Goal: Task Accomplishment & Management: Complete application form

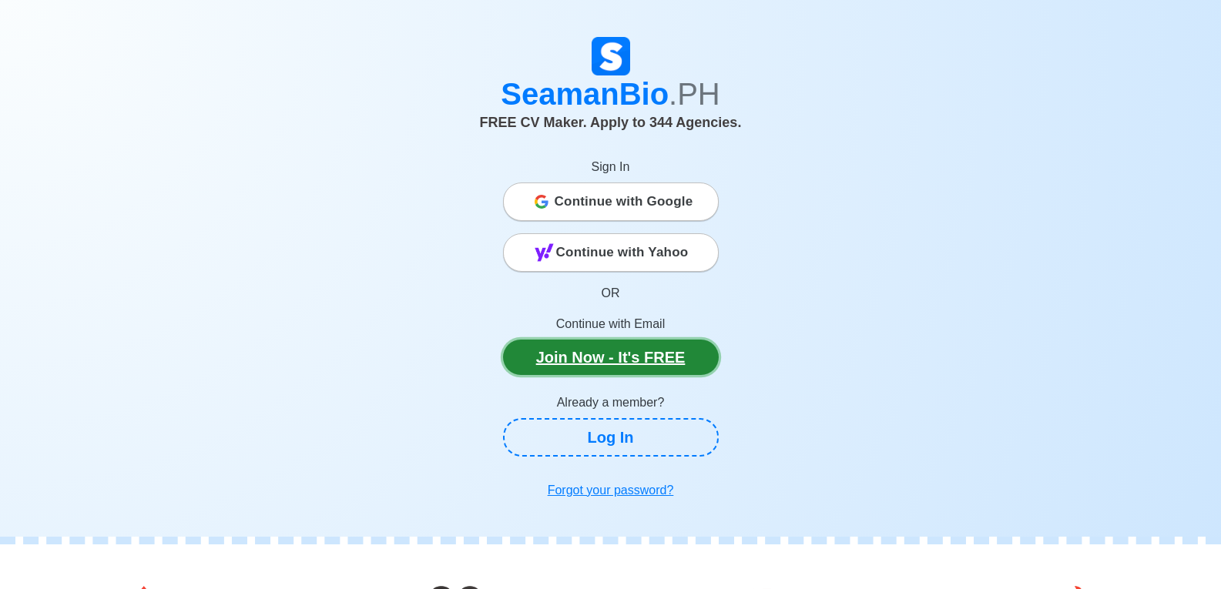
click at [648, 353] on link "Join Now - It's FREE" at bounding box center [611, 357] width 216 height 35
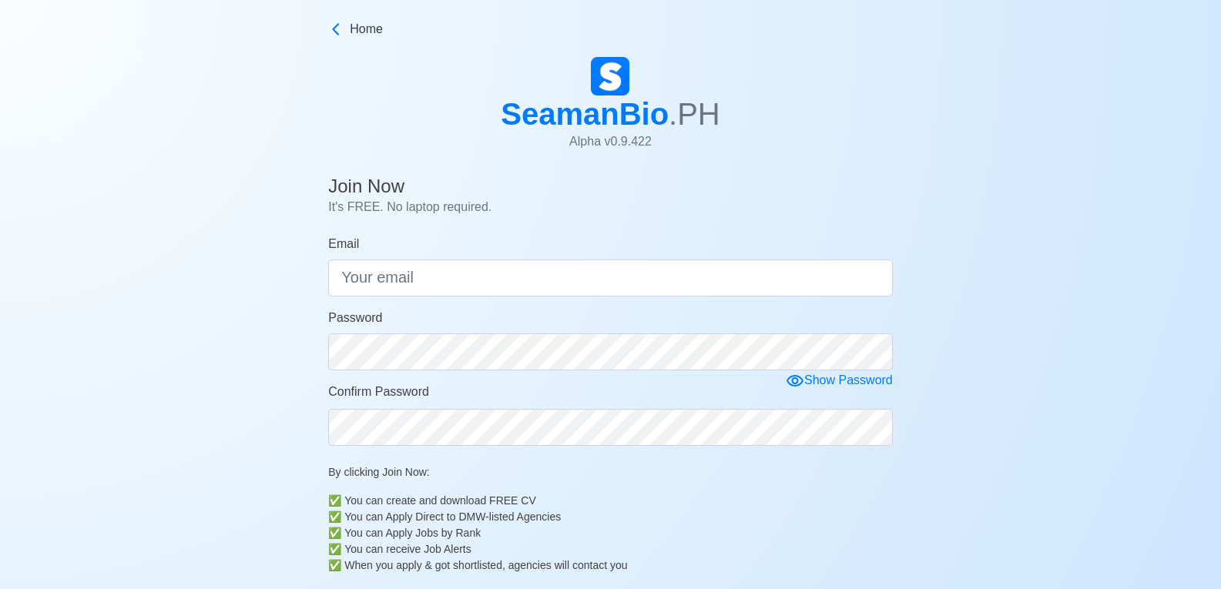
scroll to position [385, 0]
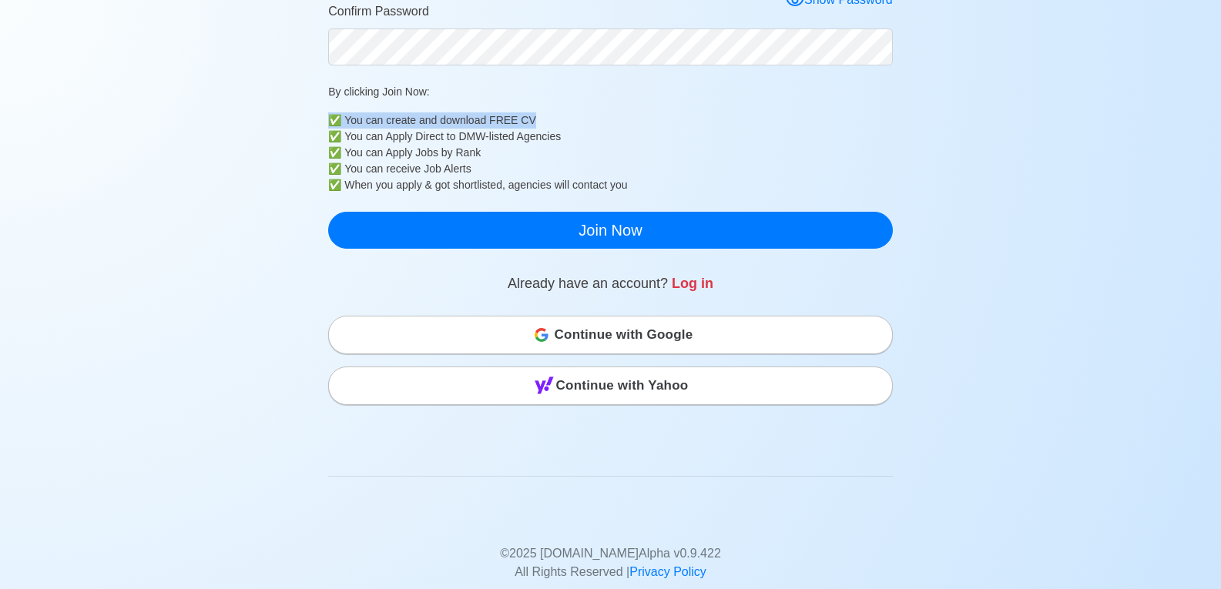
drag, startPoint x: 547, startPoint y: 122, endPoint x: 303, endPoint y: 120, distance: 244.1
click at [303, 120] on div "Join Now It's FREE. No laptop required. Email Password Show Password Confirm Pa…" at bounding box center [610, 225] width 1221 height 873
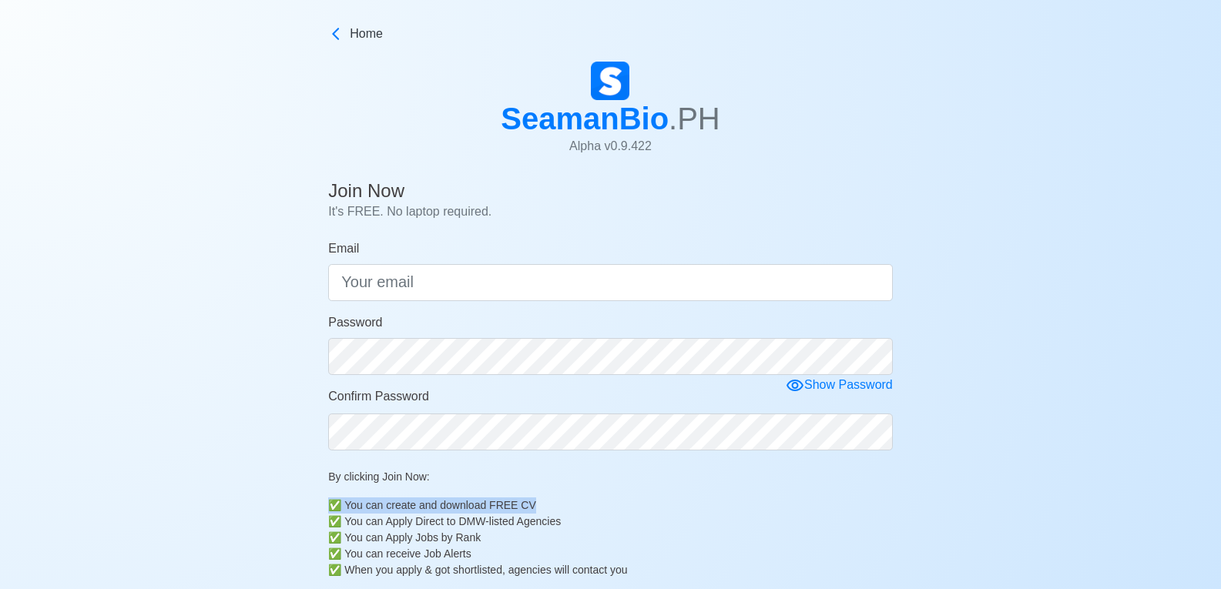
scroll to position [77, 0]
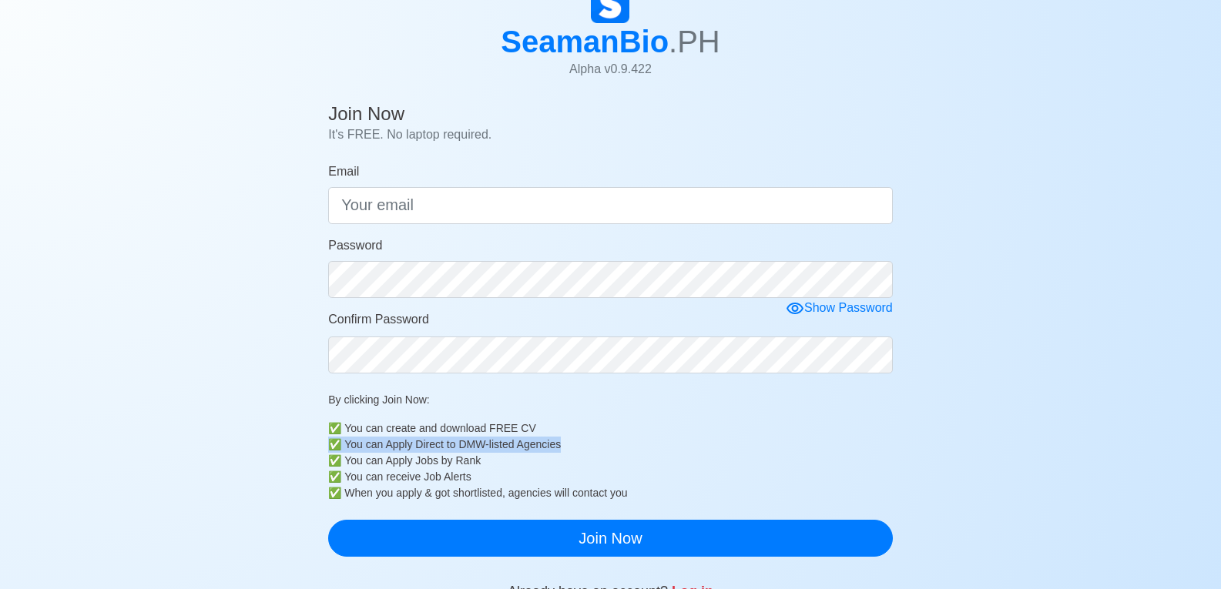
drag, startPoint x: 571, startPoint y: 444, endPoint x: 233, endPoint y: 439, distance: 338.9
click at [233, 439] on div "Join Now It's FREE. No laptop required. Email Password Show Password Confirm Pa…" at bounding box center [610, 533] width 1221 height 873
drag, startPoint x: 491, startPoint y: 461, endPoint x: 112, endPoint y: 429, distance: 381.1
click at [108, 429] on div "Join Now It's FREE. No laptop required. Email Password Show Password Confirm Pa…" at bounding box center [610, 533] width 1221 height 873
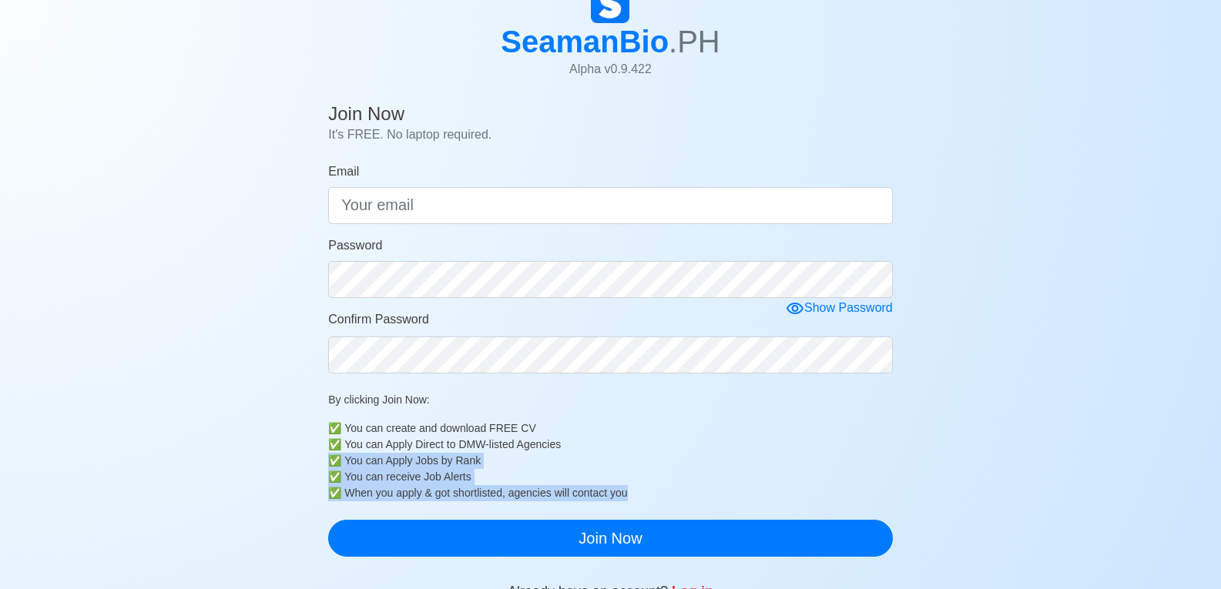
drag, startPoint x: 705, startPoint y: 496, endPoint x: 149, endPoint y: 459, distance: 556.5
click at [149, 459] on div "Join Now It's FREE. No laptop required. Email Password Show Password Confirm Pa…" at bounding box center [610, 533] width 1221 height 873
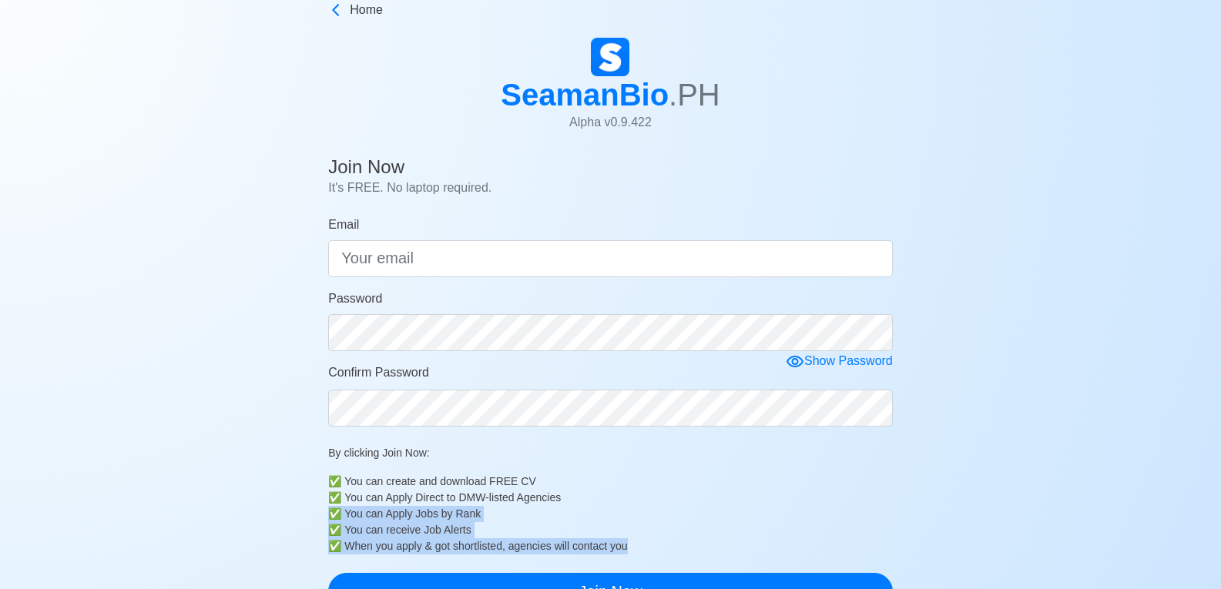
scroll to position [0, 0]
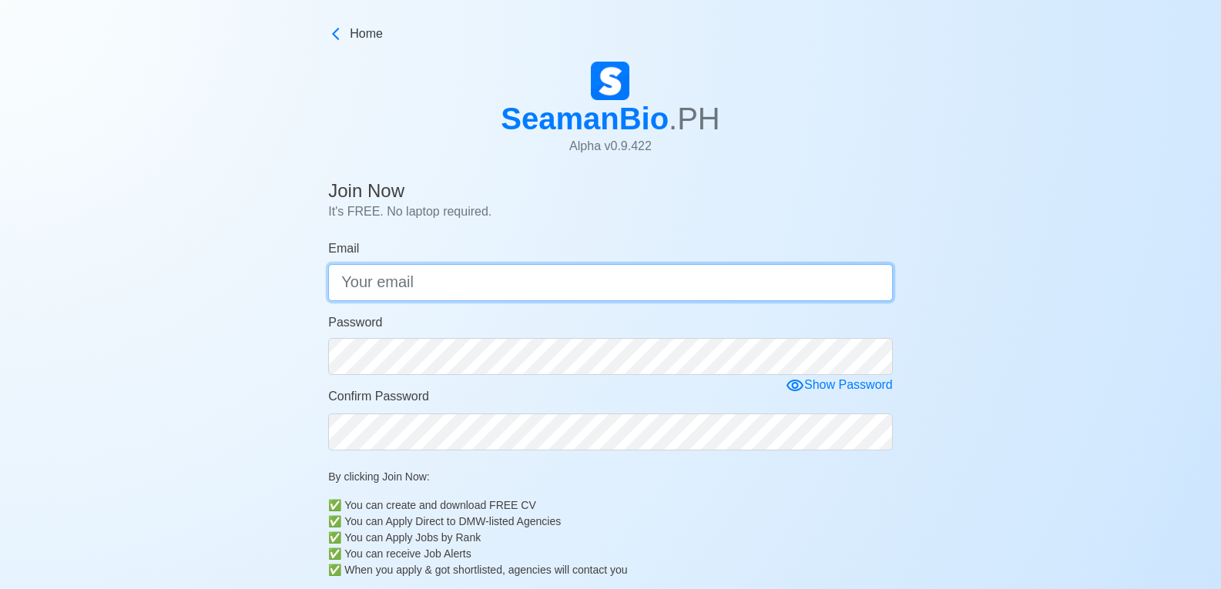
click at [458, 281] on input "Email" at bounding box center [610, 282] width 565 height 37
click at [485, 293] on input "pandishipcorp" at bounding box center [610, 282] width 565 height 37
drag, startPoint x: 500, startPoint y: 279, endPoint x: 80, endPoint y: 261, distance: 420.1
type input "[EMAIL_ADDRESS][DOMAIN_NAME]"
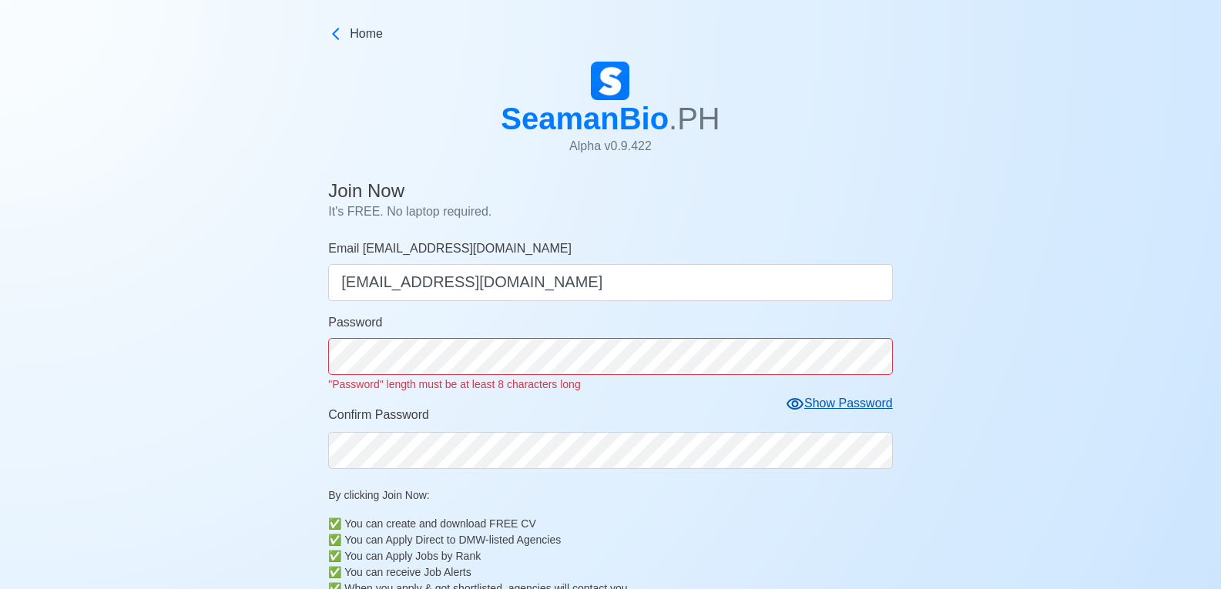
click at [846, 385] on form "Email [EMAIL_ADDRESS][DOMAIN_NAME] [EMAIL_ADDRESS][DOMAIN_NAME] Password "Passw…" at bounding box center [610, 446] width 565 height 413
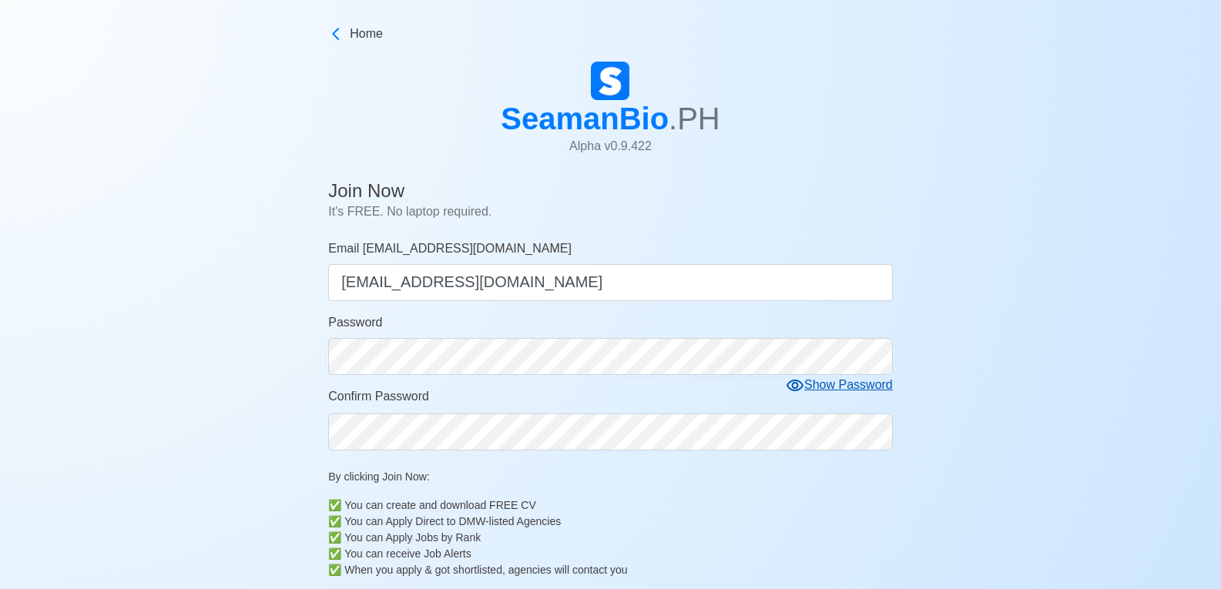
click at [833, 403] on form "Email [EMAIL_ADDRESS][DOMAIN_NAME] [EMAIL_ADDRESS][DOMAIN_NAME] Password Show P…" at bounding box center [610, 437] width 565 height 394
click at [846, 388] on div "Show Password" at bounding box center [839, 385] width 107 height 19
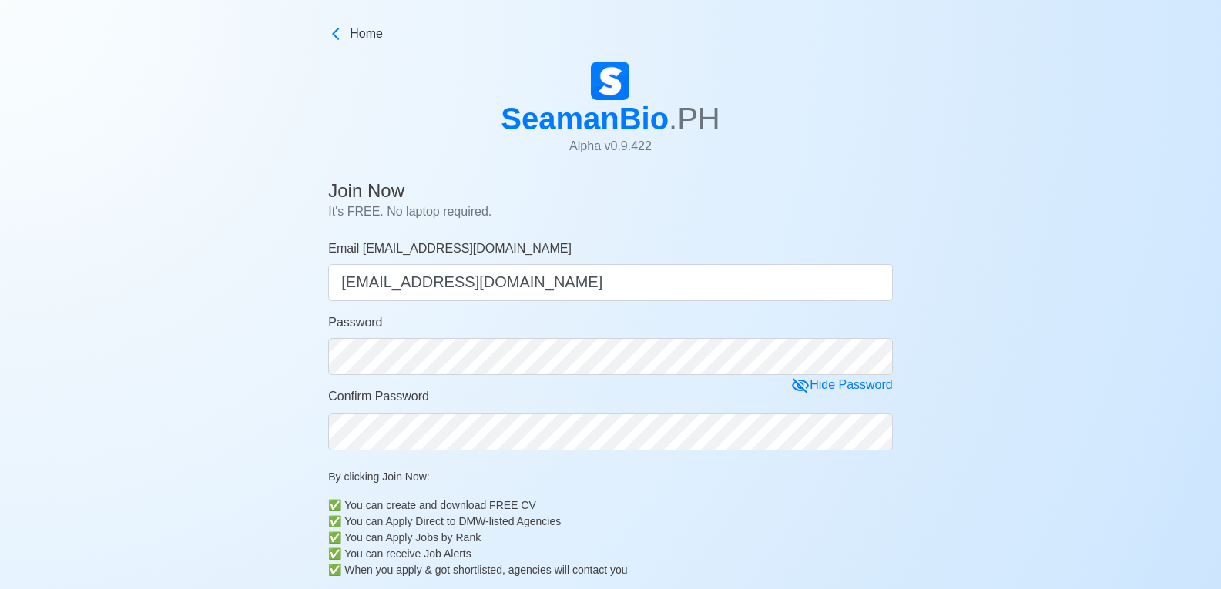
click at [852, 483] on p "By clicking Join Now:" at bounding box center [610, 477] width 565 height 16
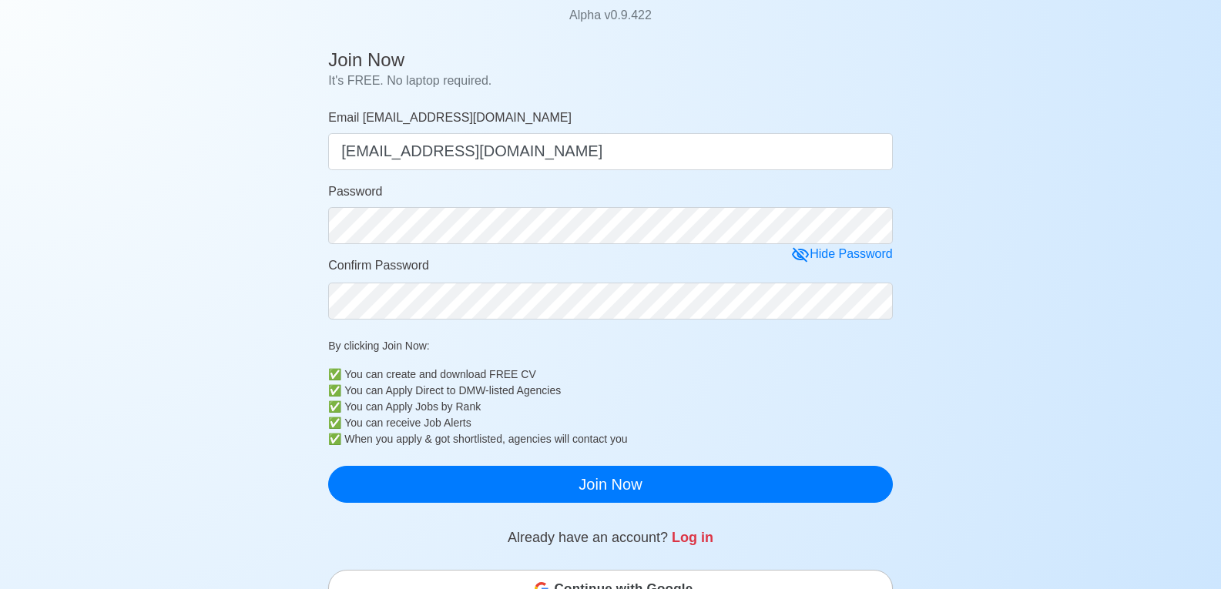
scroll to position [385, 0]
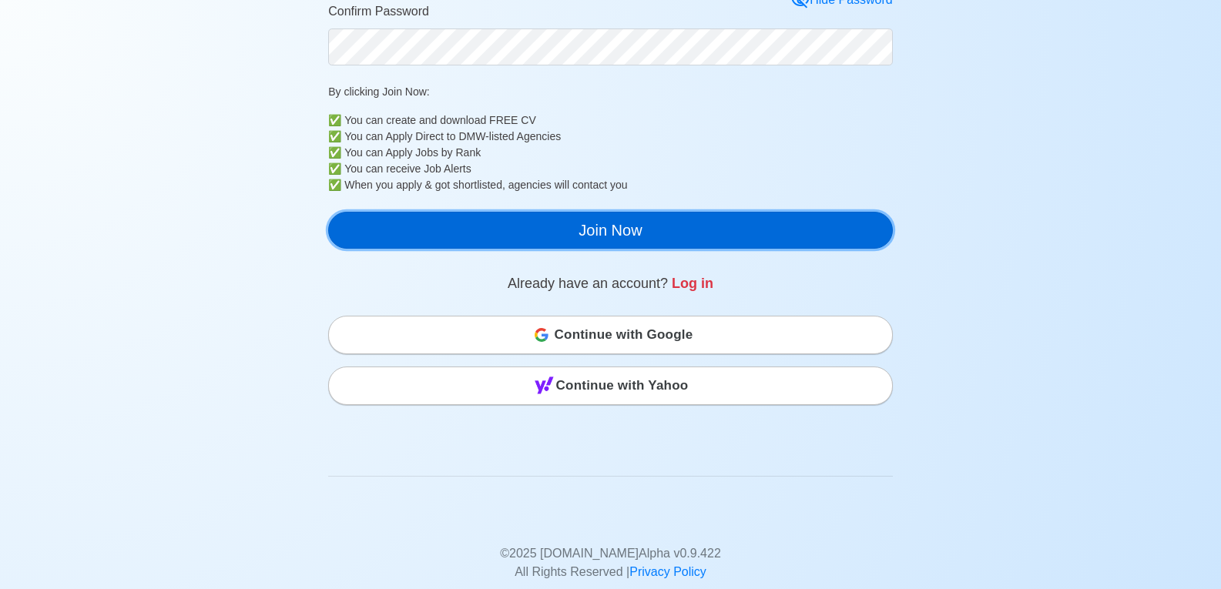
click at [645, 237] on button "Join Now" at bounding box center [610, 230] width 565 height 37
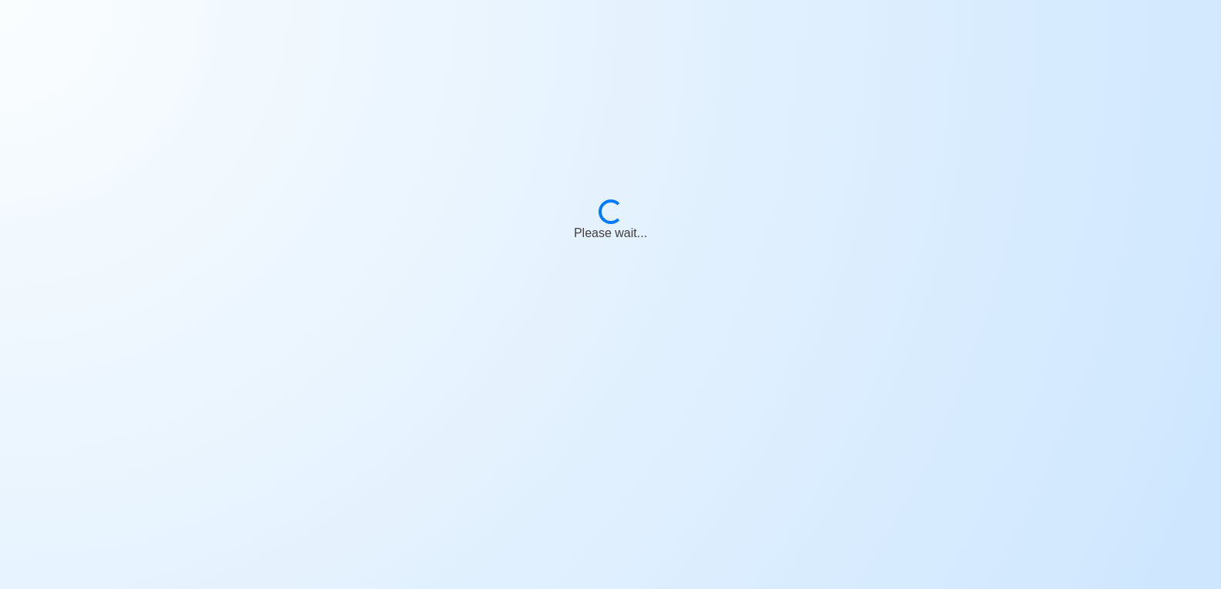
scroll to position [18, 0]
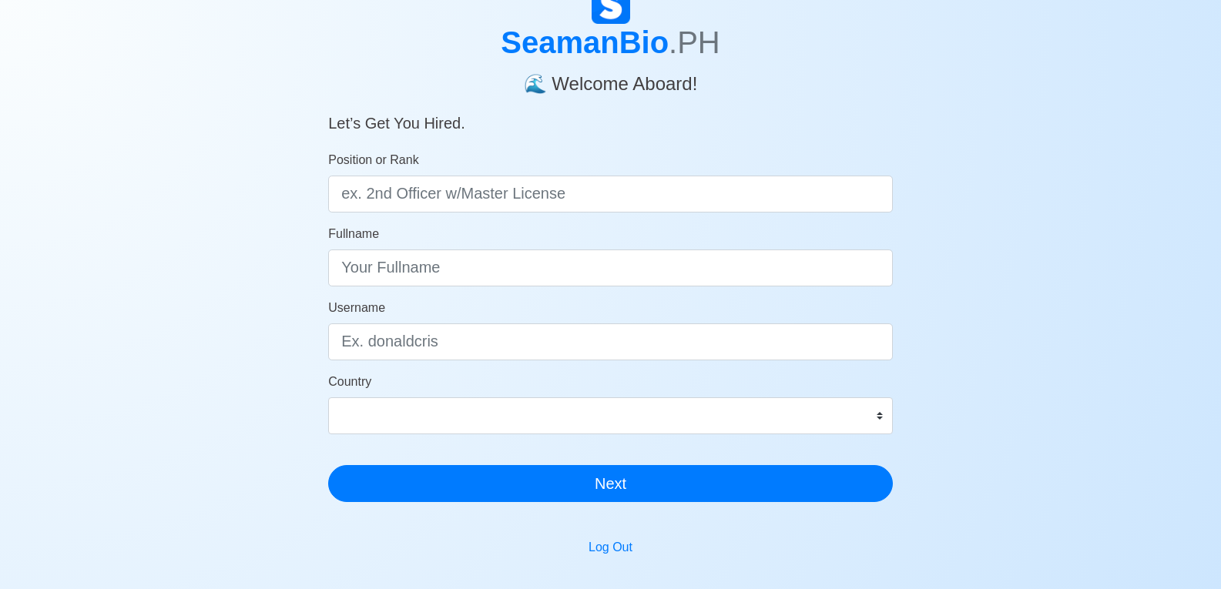
scroll to position [7, 0]
